Goal: Check status: Check status

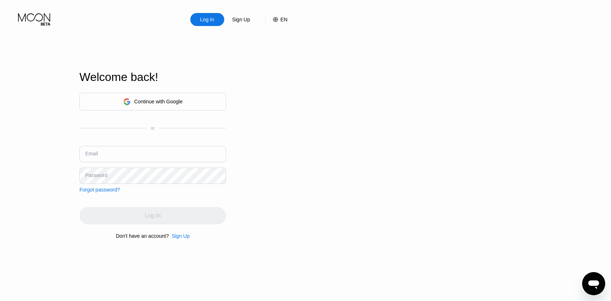
type input "[EMAIL_ADDRESS][DOMAIN_NAME]"
click at [158, 213] on div "Log In" at bounding box center [152, 215] width 147 height 17
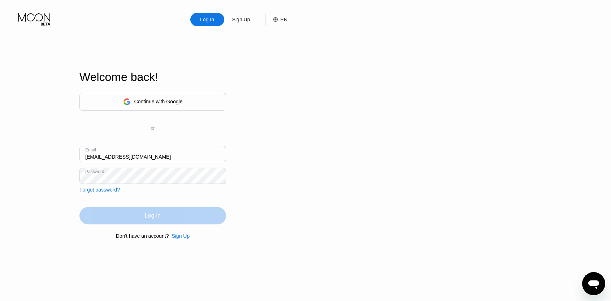
click at [158, 213] on div "Log In" at bounding box center [153, 215] width 16 height 7
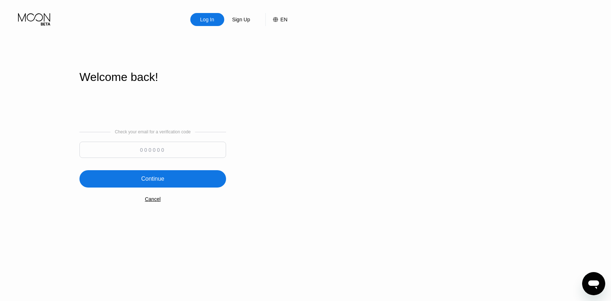
click at [168, 154] on input at bounding box center [152, 150] width 147 height 16
paste input "480752"
type input "480752"
click at [184, 174] on div "Continue" at bounding box center [152, 178] width 147 height 17
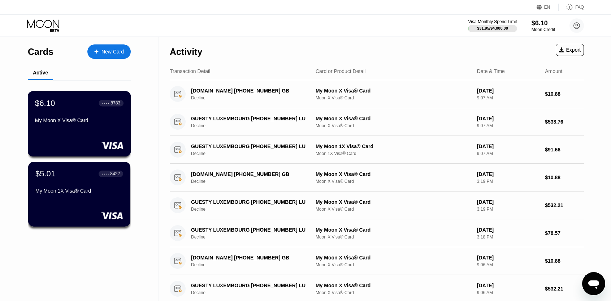
click at [91, 126] on div "My Moon X Visa® Card" at bounding box center [79, 121] width 89 height 9
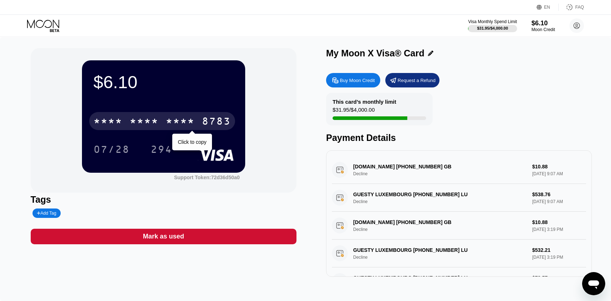
click at [203, 117] on div "* * * * * * * * * * * * 8783" at bounding box center [162, 121] width 146 height 18
